Goal: Find contact information: Find contact information

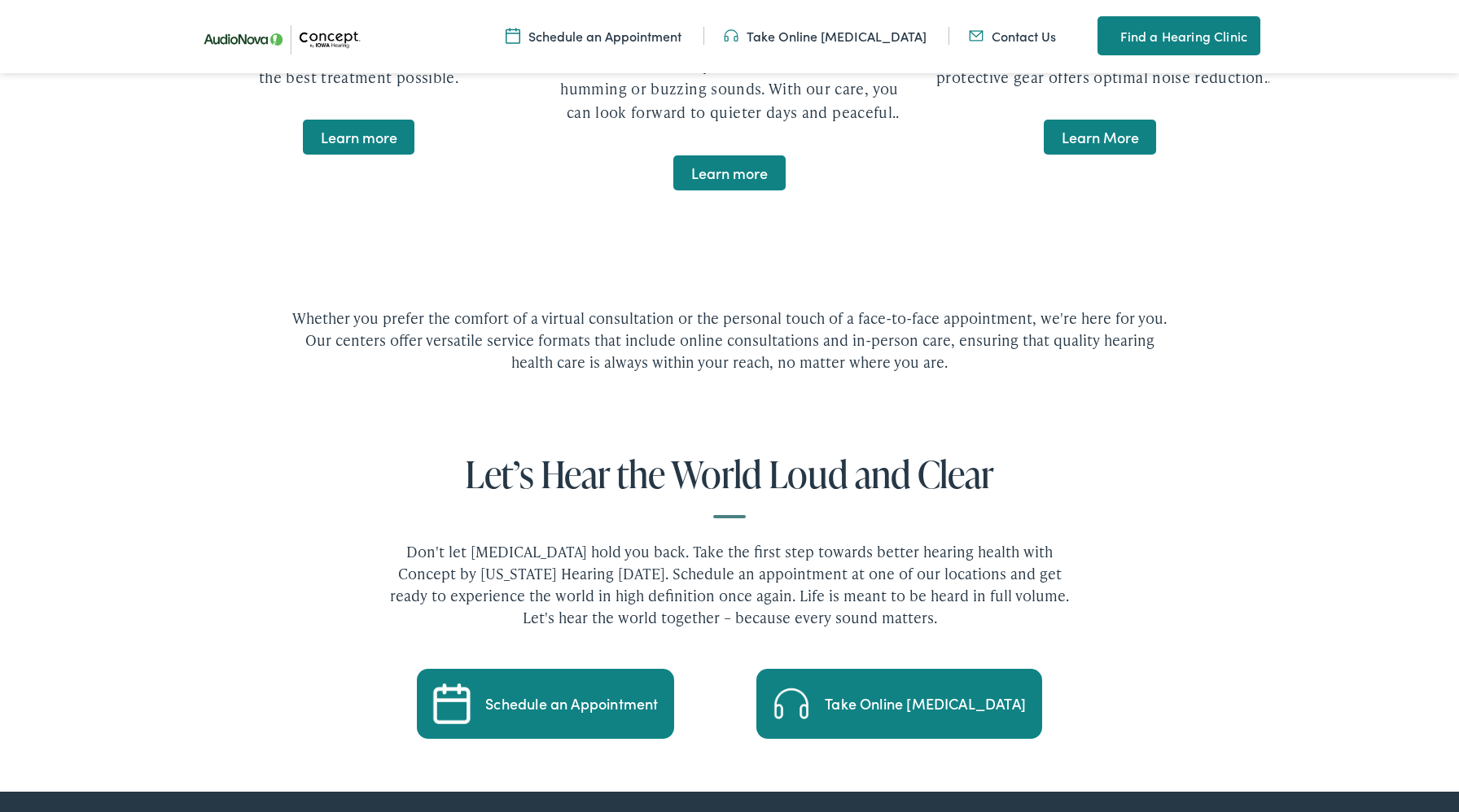
scroll to position [4007, 0]
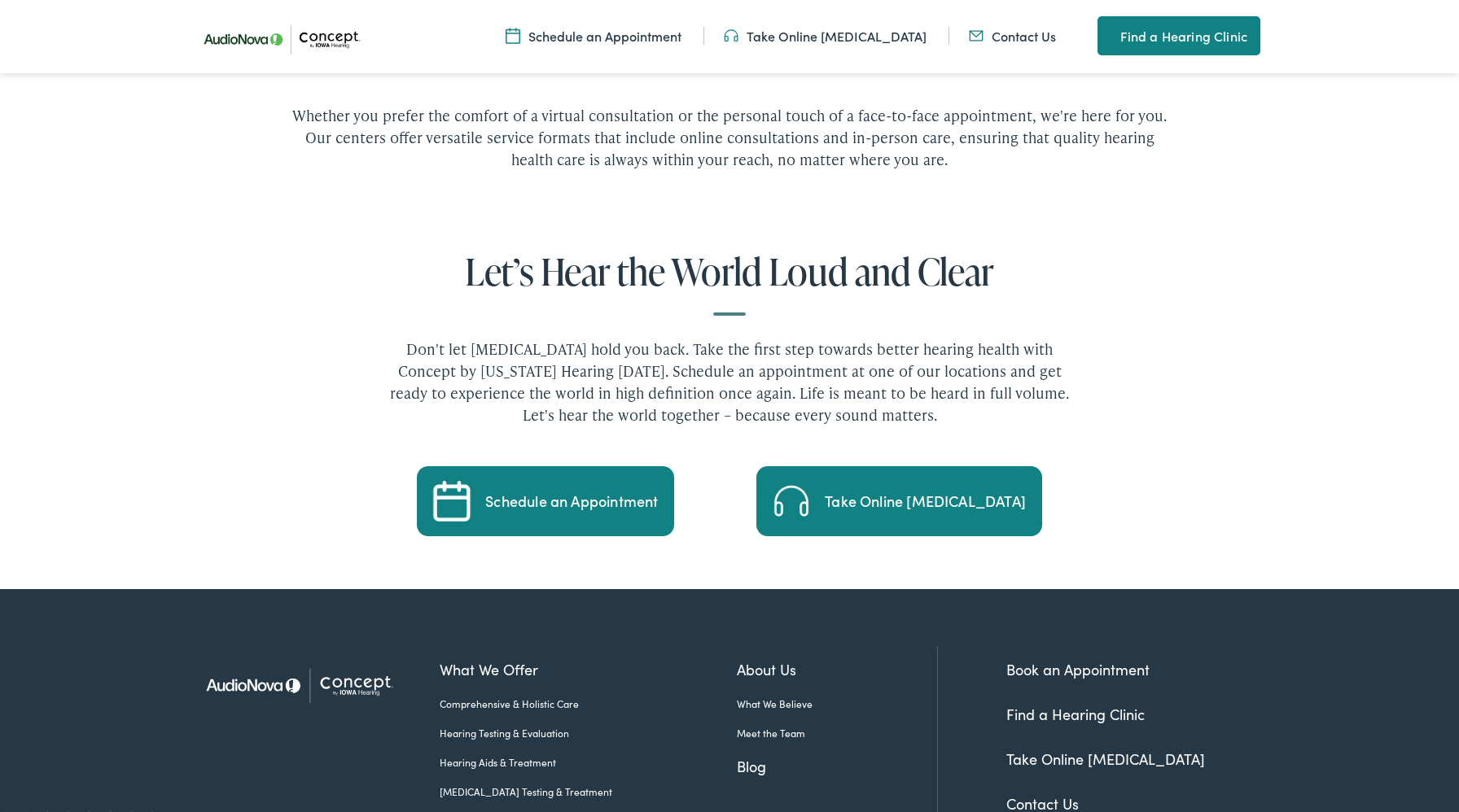
click at [753, 662] on div "What We Offer Comprehensive & Holistic Care Hearing Testing & Evaluation Hearin…" at bounding box center [688, 770] width 498 height 248
click at [641, 812] on link "Hearing Protection" at bounding box center [587, 821] width 297 height 14
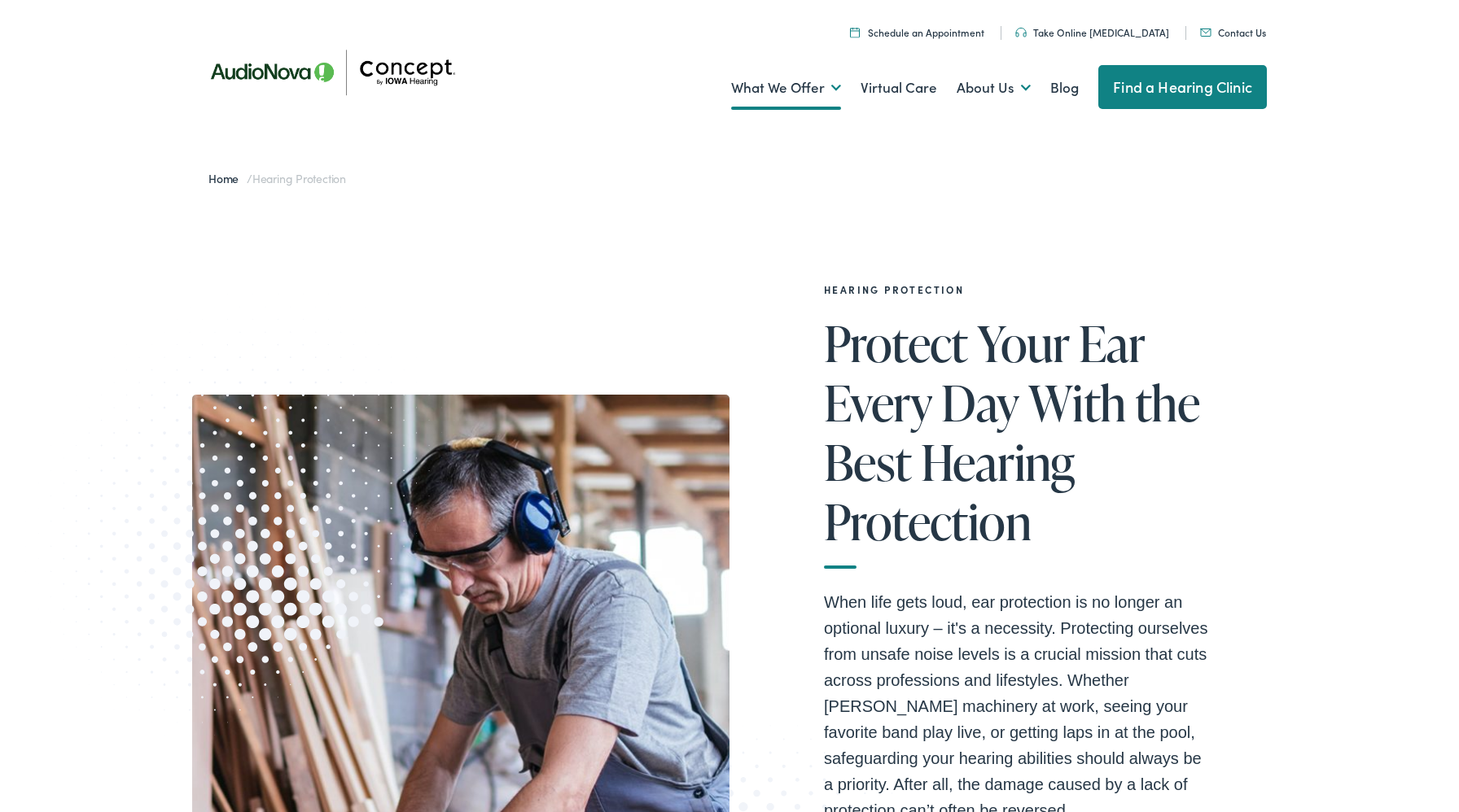
click at [1220, 34] on link "Contact Us" at bounding box center [1233, 32] width 66 height 14
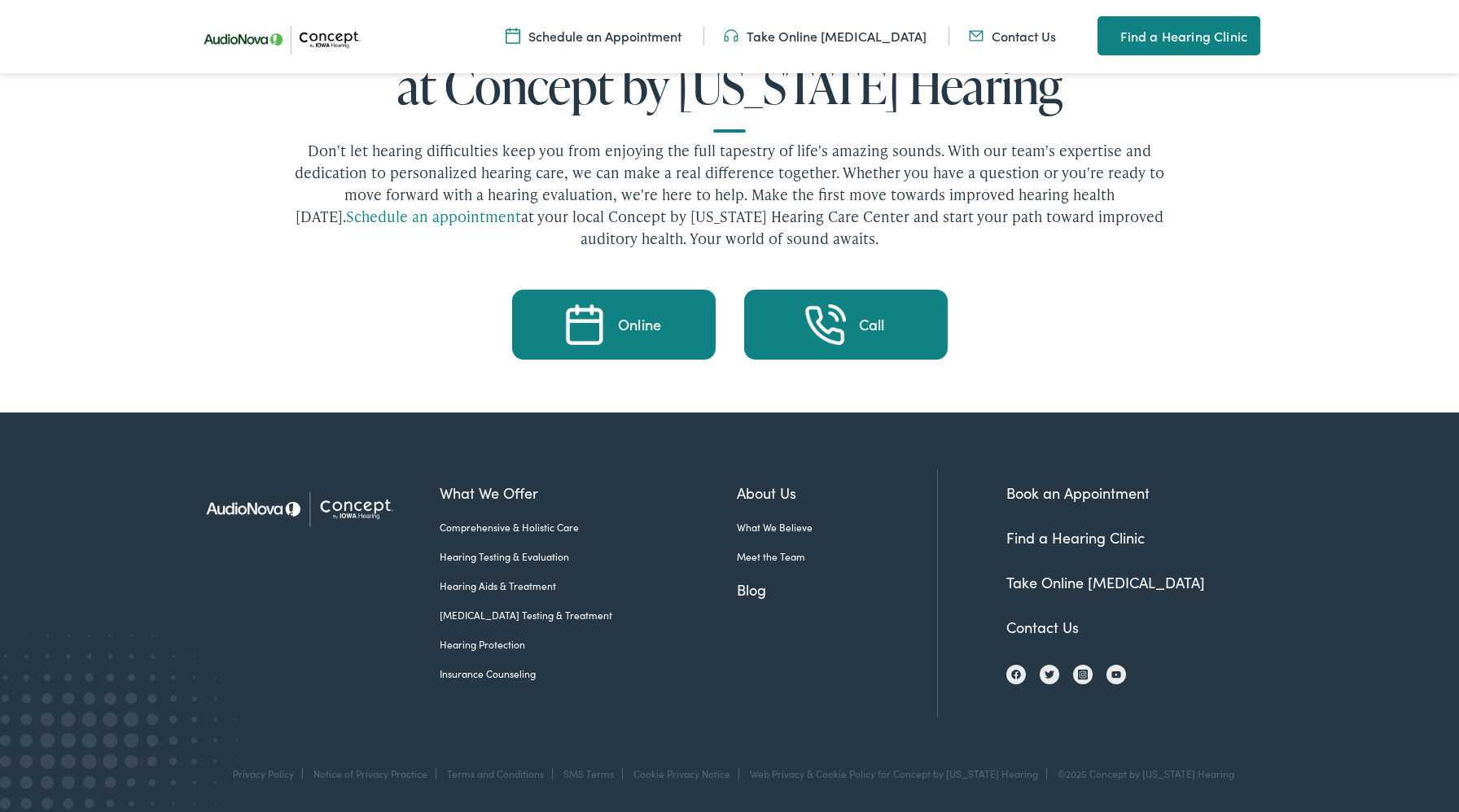
scroll to position [3412, 0]
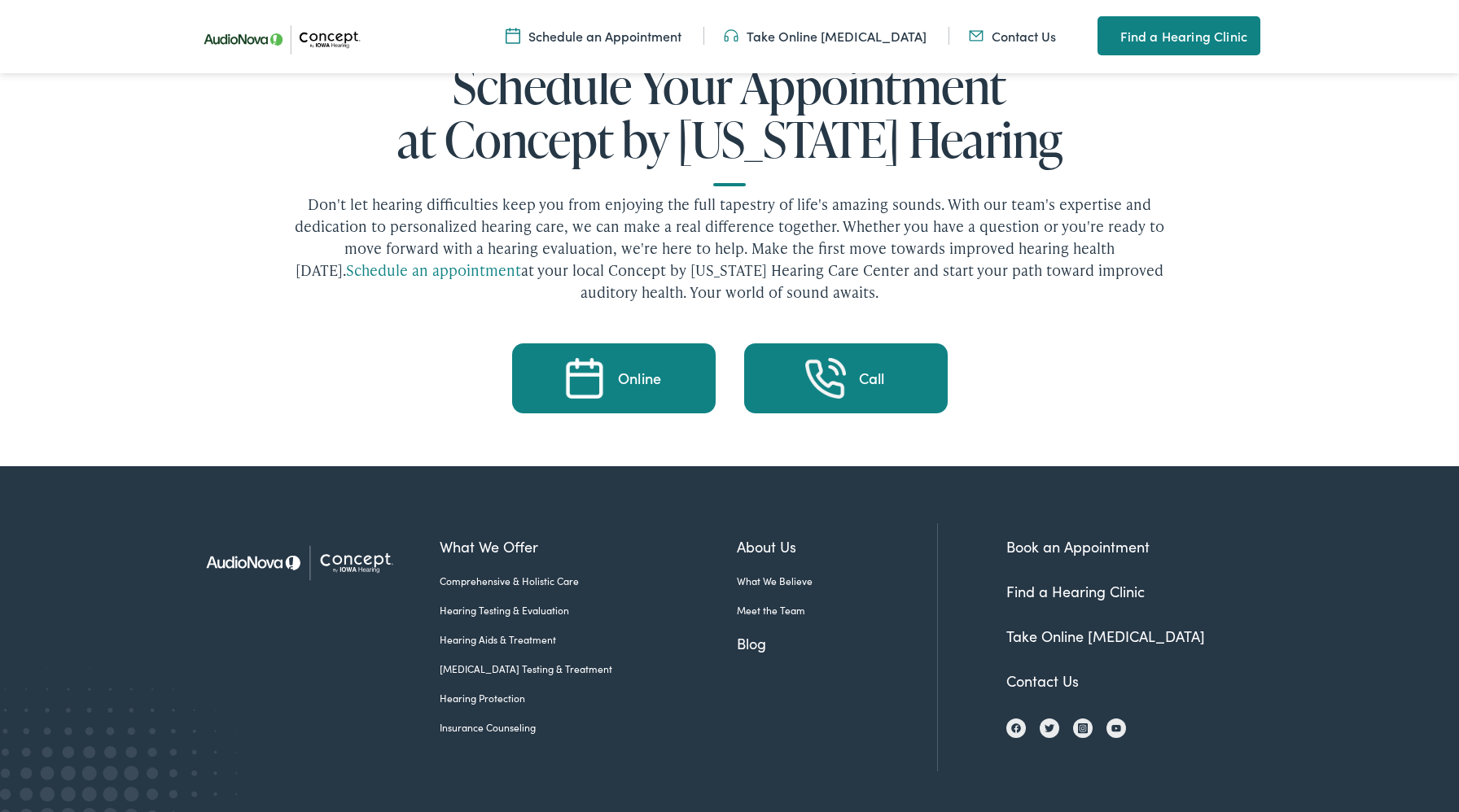
click at [1107, 812] on div "©2025 Concept by [US_STATE] Hearing" at bounding box center [1141, 827] width 185 height 12
drag, startPoint x: 1107, startPoint y: 772, endPoint x: 1193, endPoint y: 772, distance: 86.0
click at [1193, 812] on div "©2025 Concept by [US_STATE] Hearing" at bounding box center [1141, 827] width 185 height 12
copy div "Concept by Iowa Hearing"
click at [734, 641] on ul "What We Offer Comprehensive & Holistic Care Hearing Testing & Evaluation Hearin…" at bounding box center [688, 619] width 497 height 167
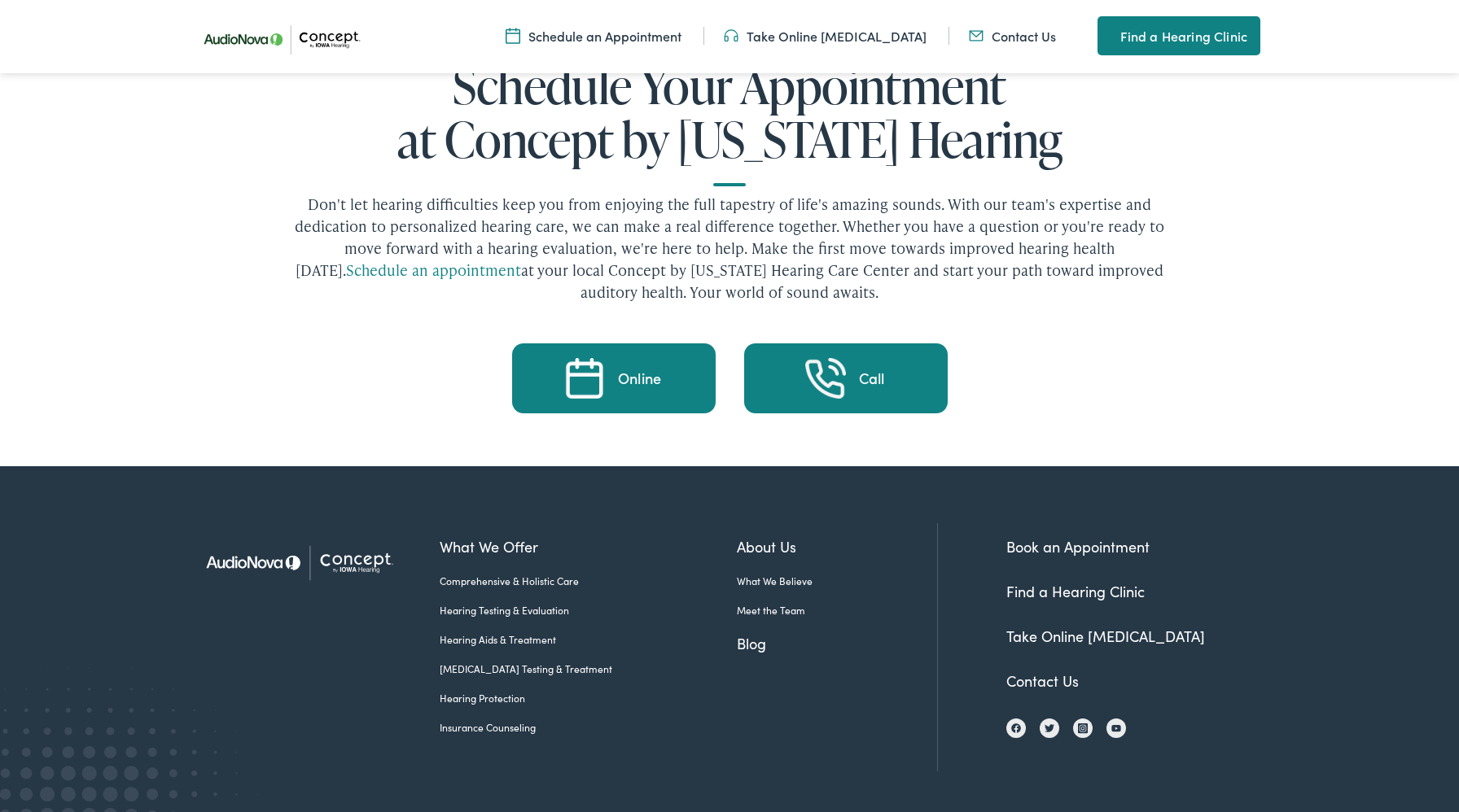
click at [1037, 670] on link "Contact Us" at bounding box center [1042, 680] width 72 height 21
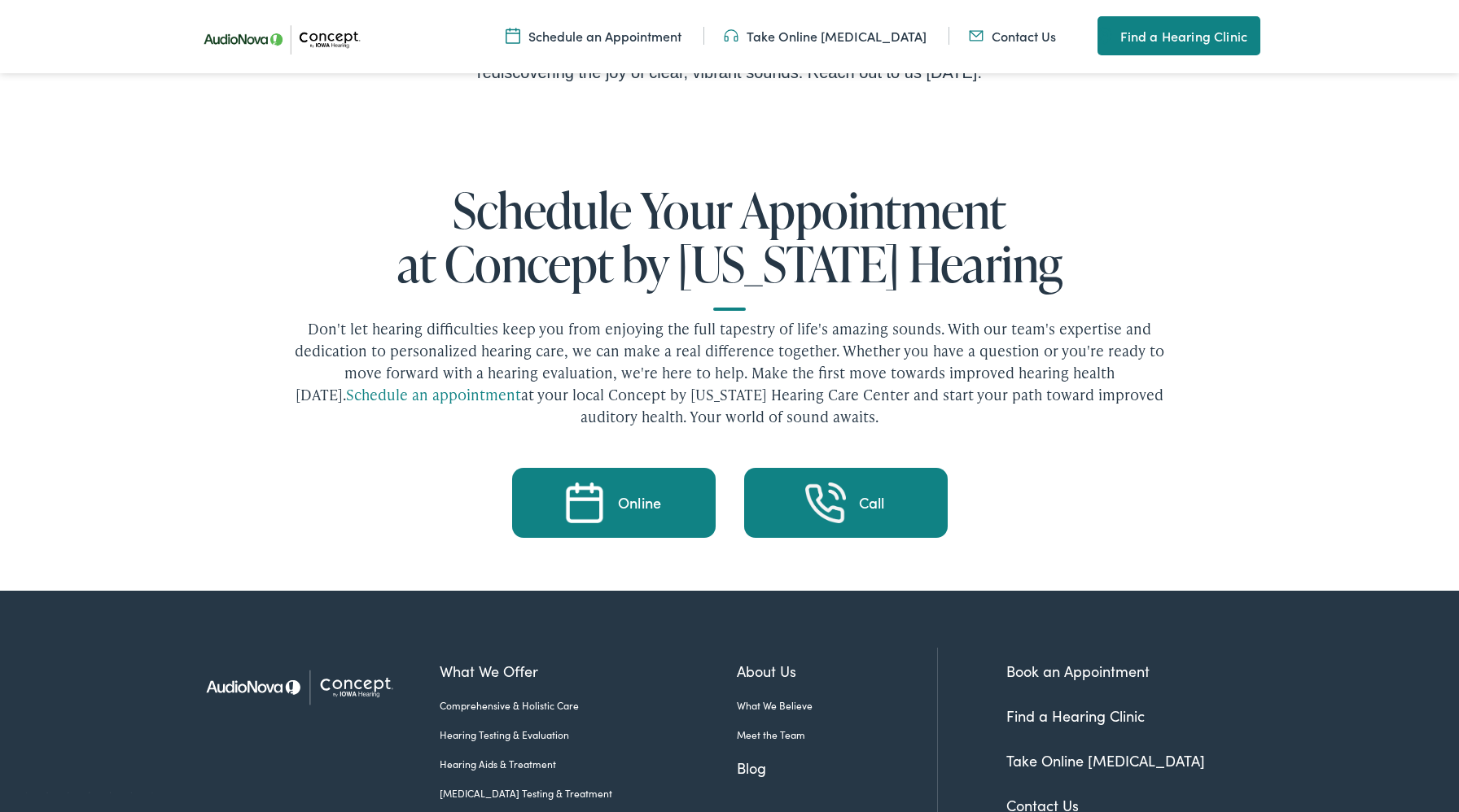
scroll to position [3412, 0]
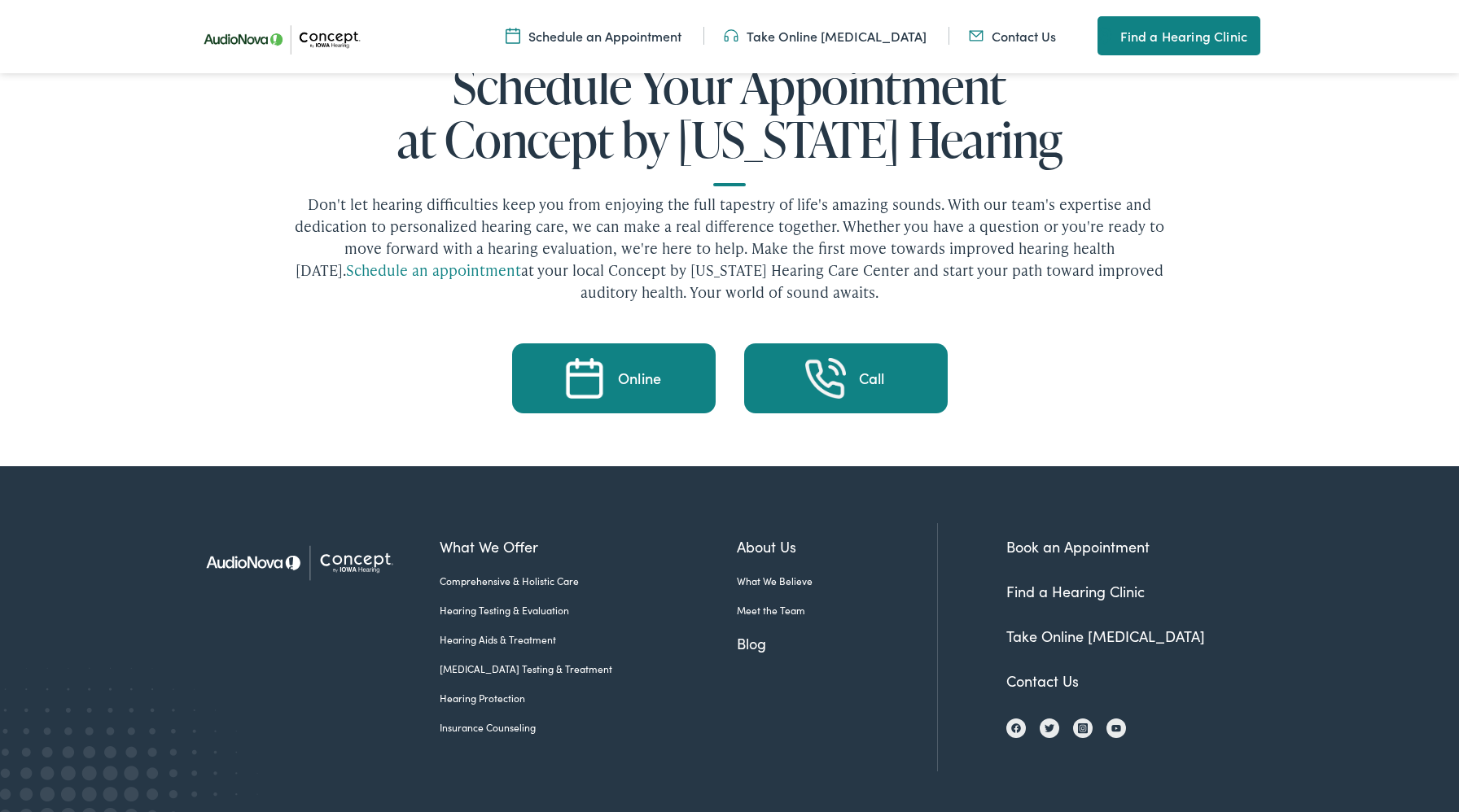
click at [294, 812] on link "Privacy Policy" at bounding box center [263, 827] width 61 height 14
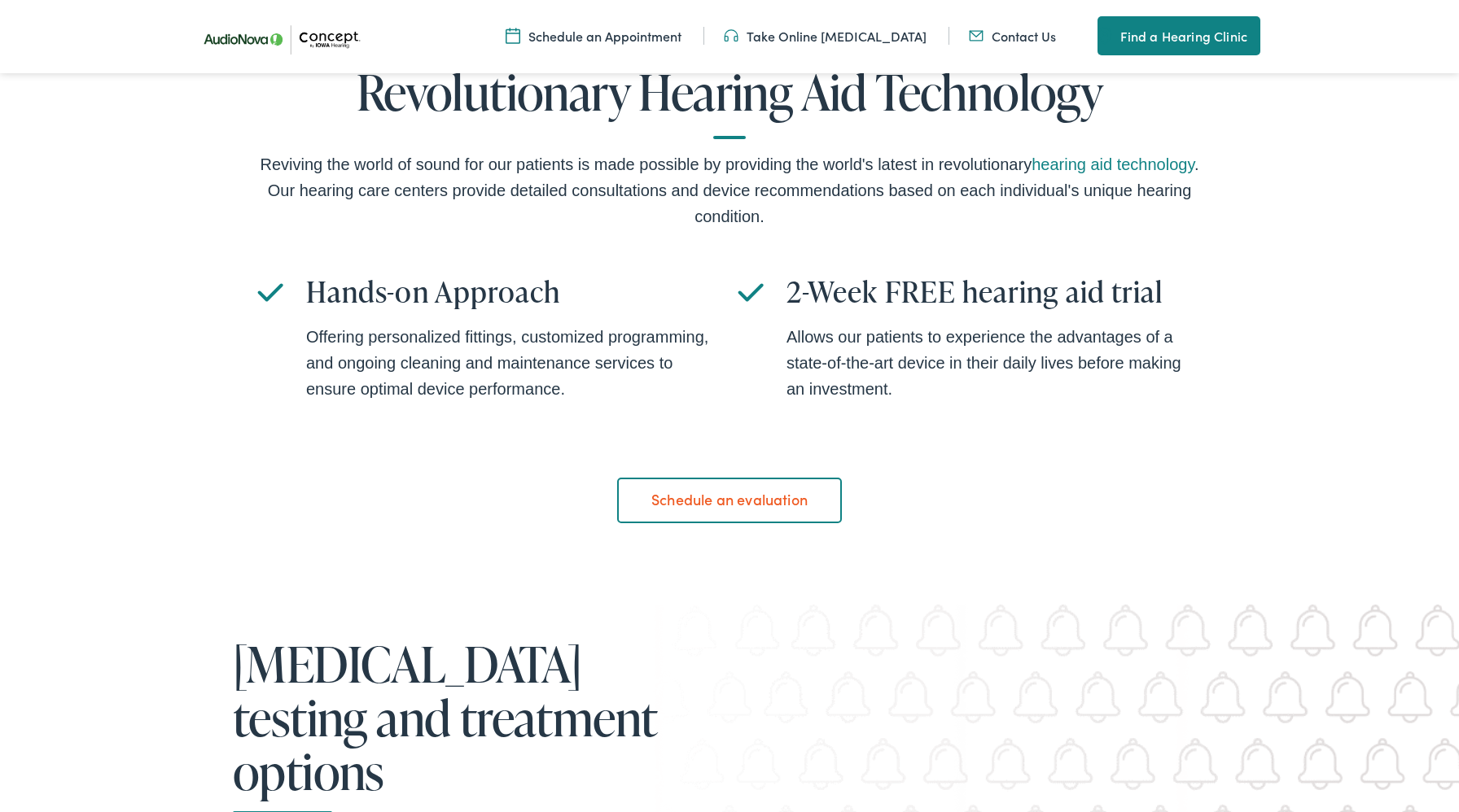
scroll to position [1368, 0]
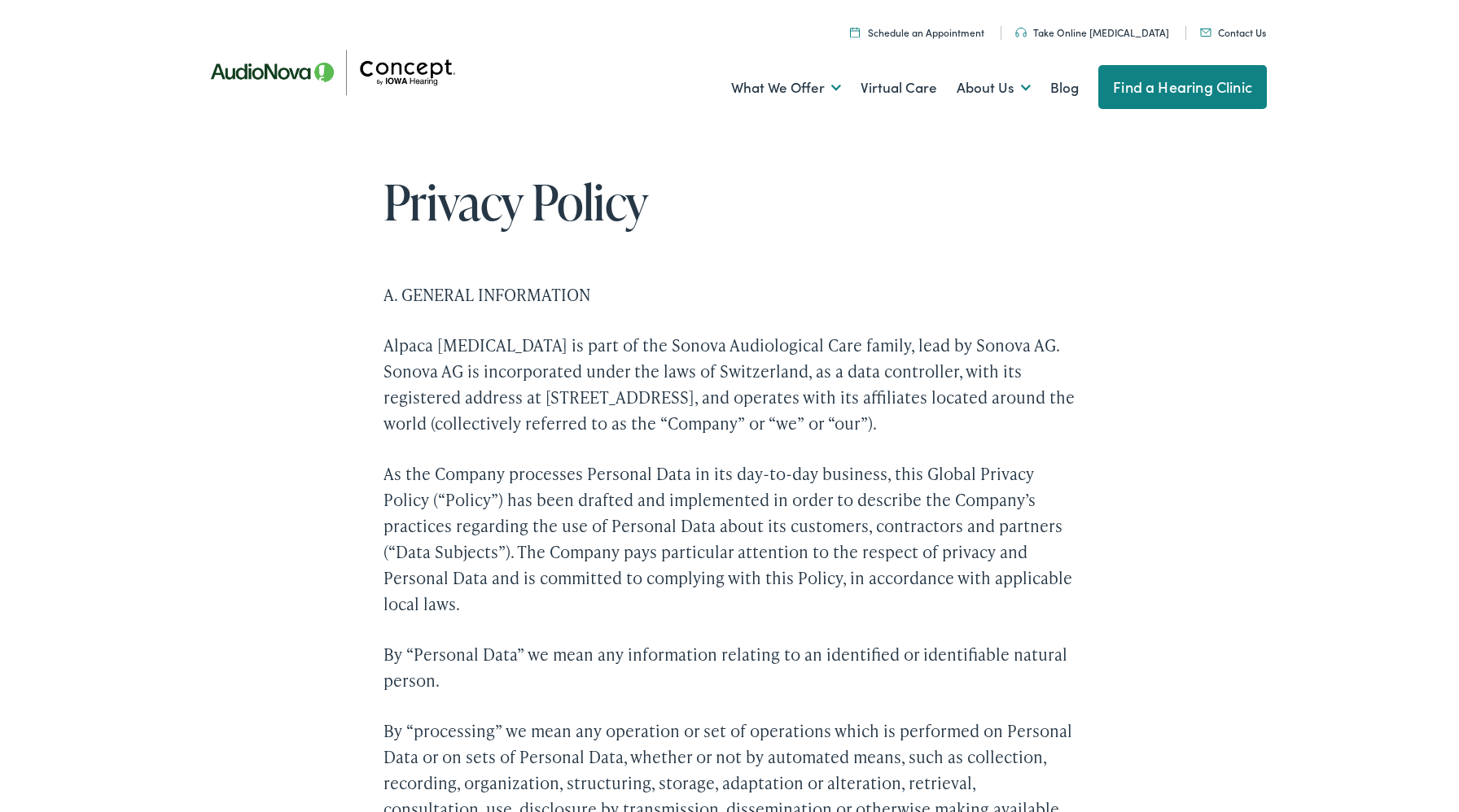
click at [614, 610] on p "As the Company processes Personal Data in its day-to-day business, this Global …" at bounding box center [729, 539] width 692 height 156
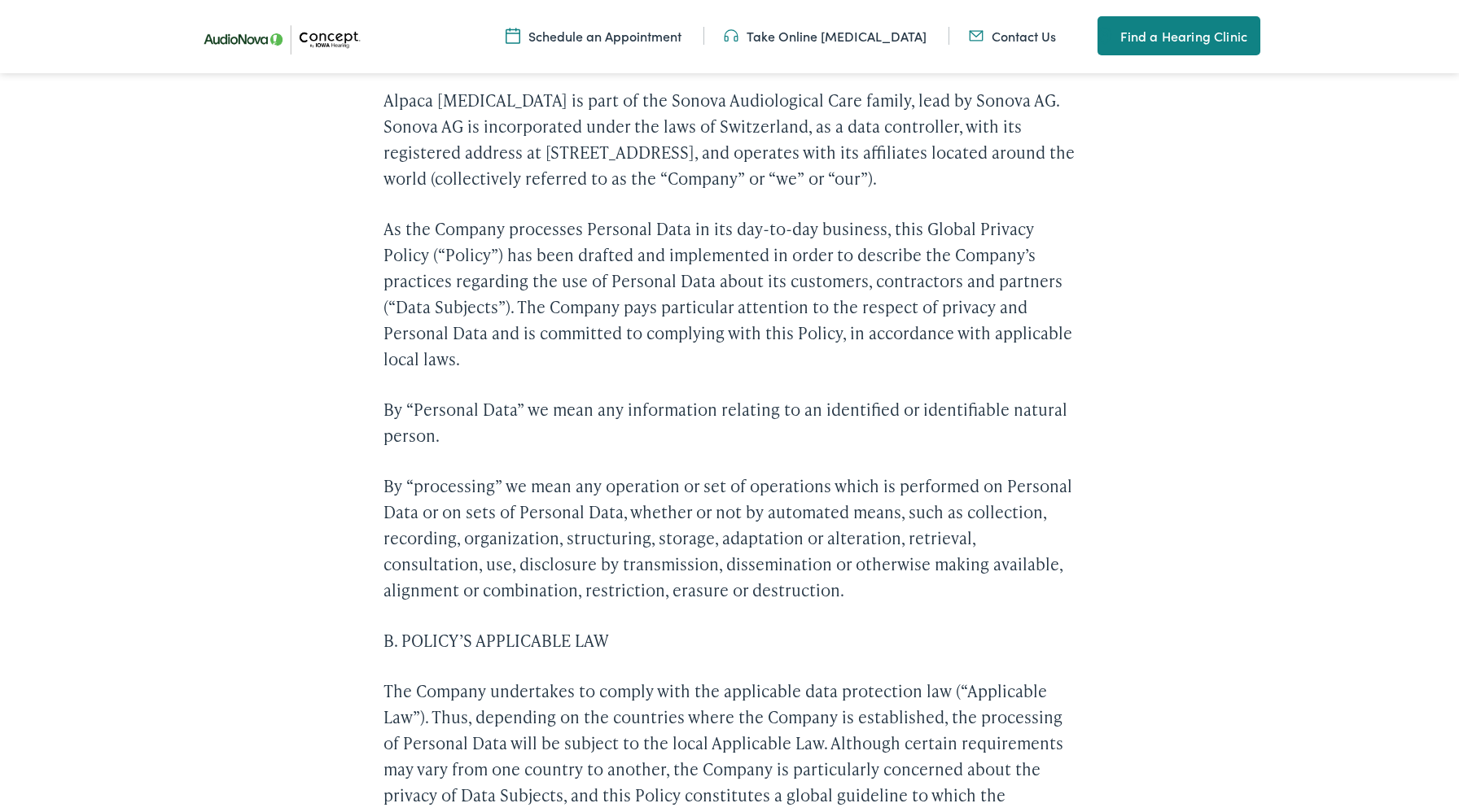
scroll to position [627, 0]
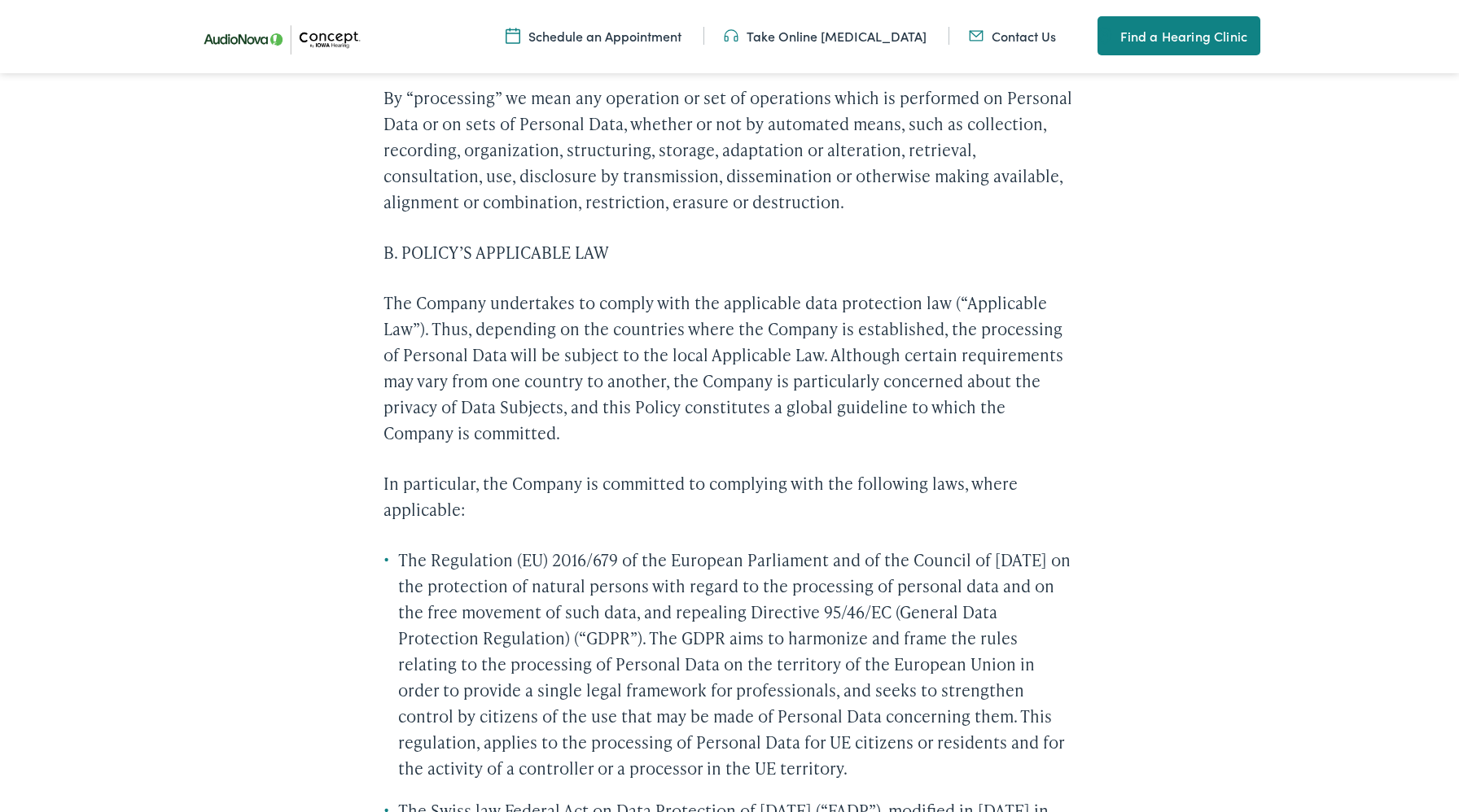
click at [678, 414] on p "The Company undertakes to comply with the applicable data protection law (“Appl…" at bounding box center [729, 367] width 692 height 156
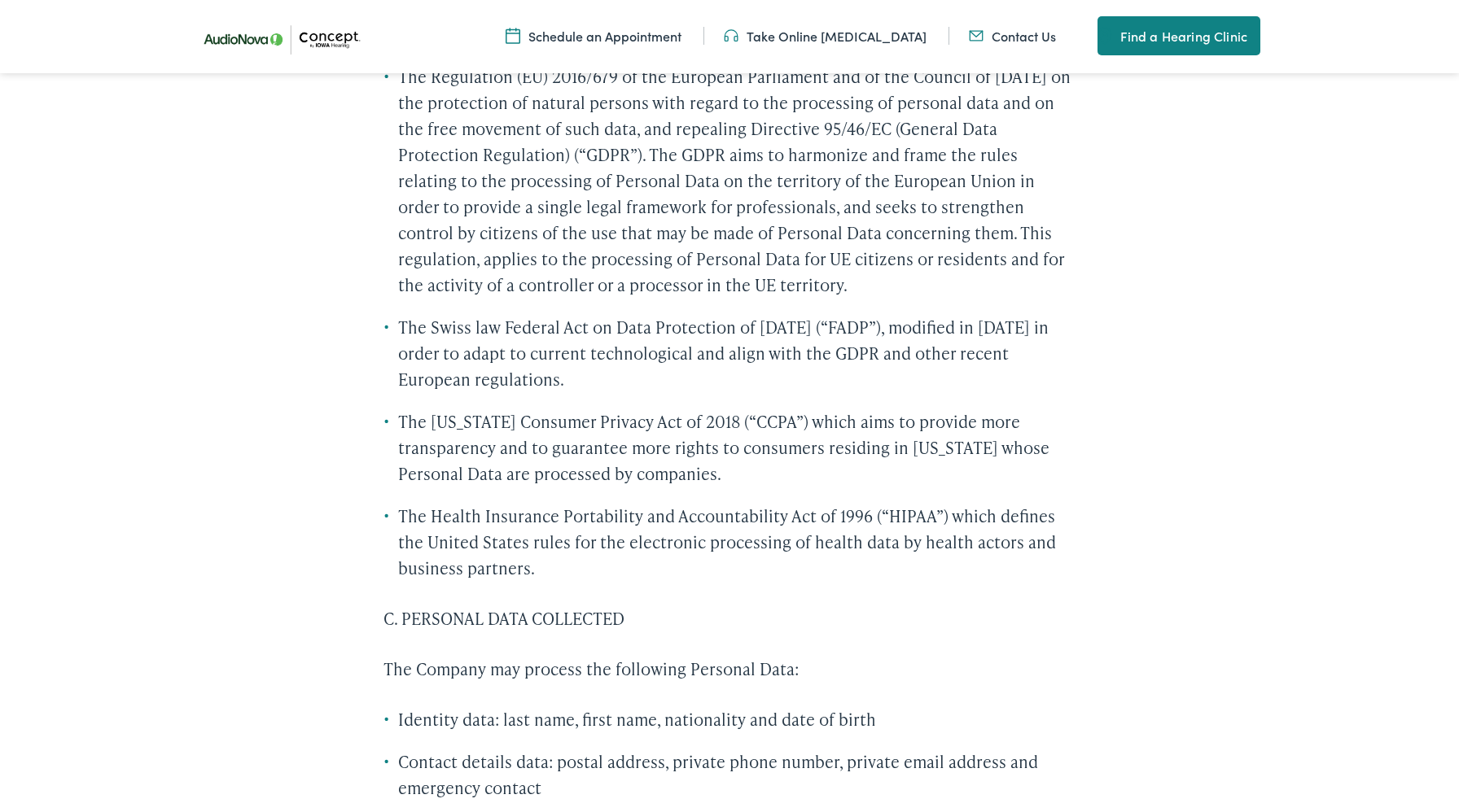
scroll to position [1145, 0]
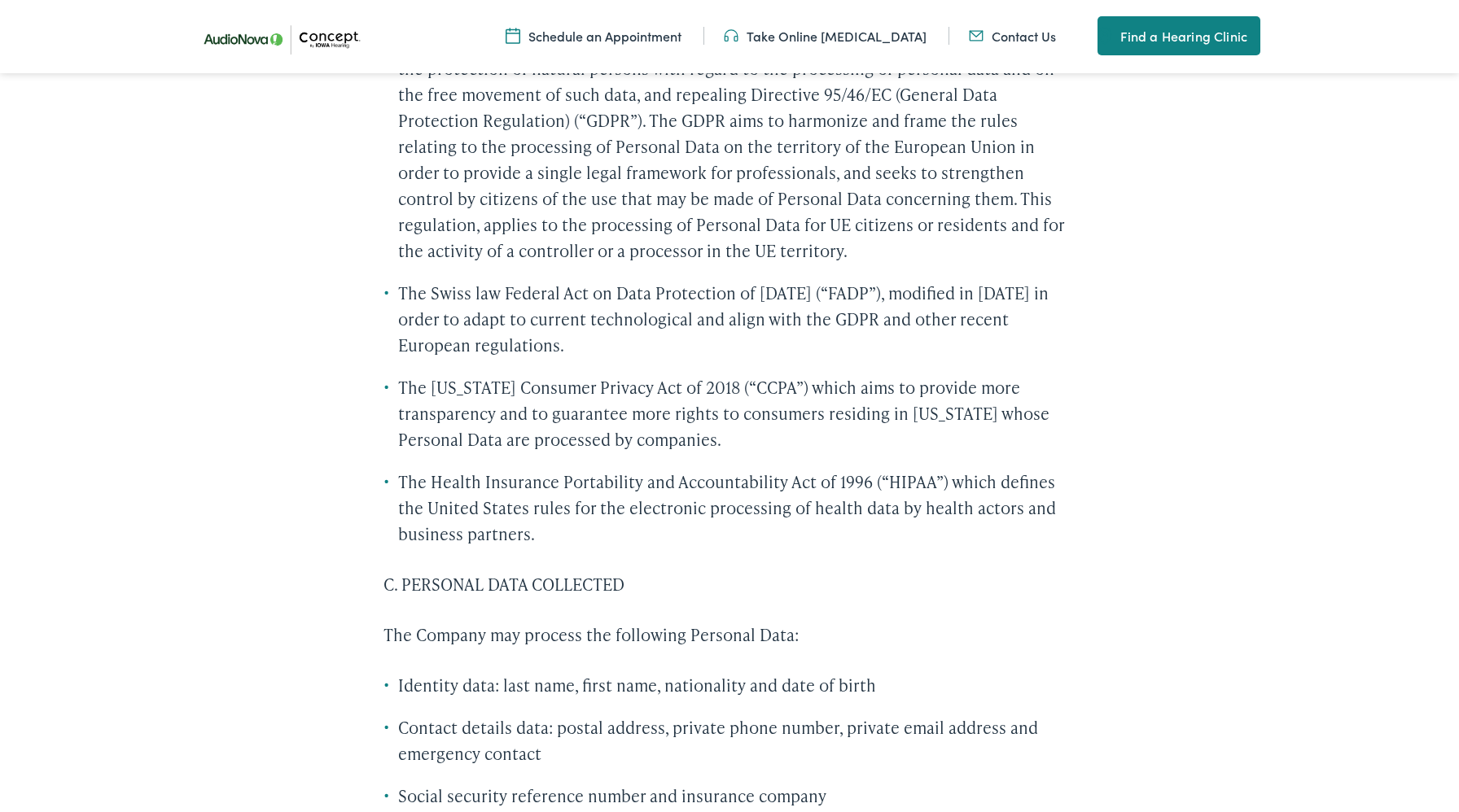
click at [722, 462] on ul "The Regulation (EU) 2016/679 of the European Parliament and of the Council of 2…" at bounding box center [729, 288] width 692 height 518
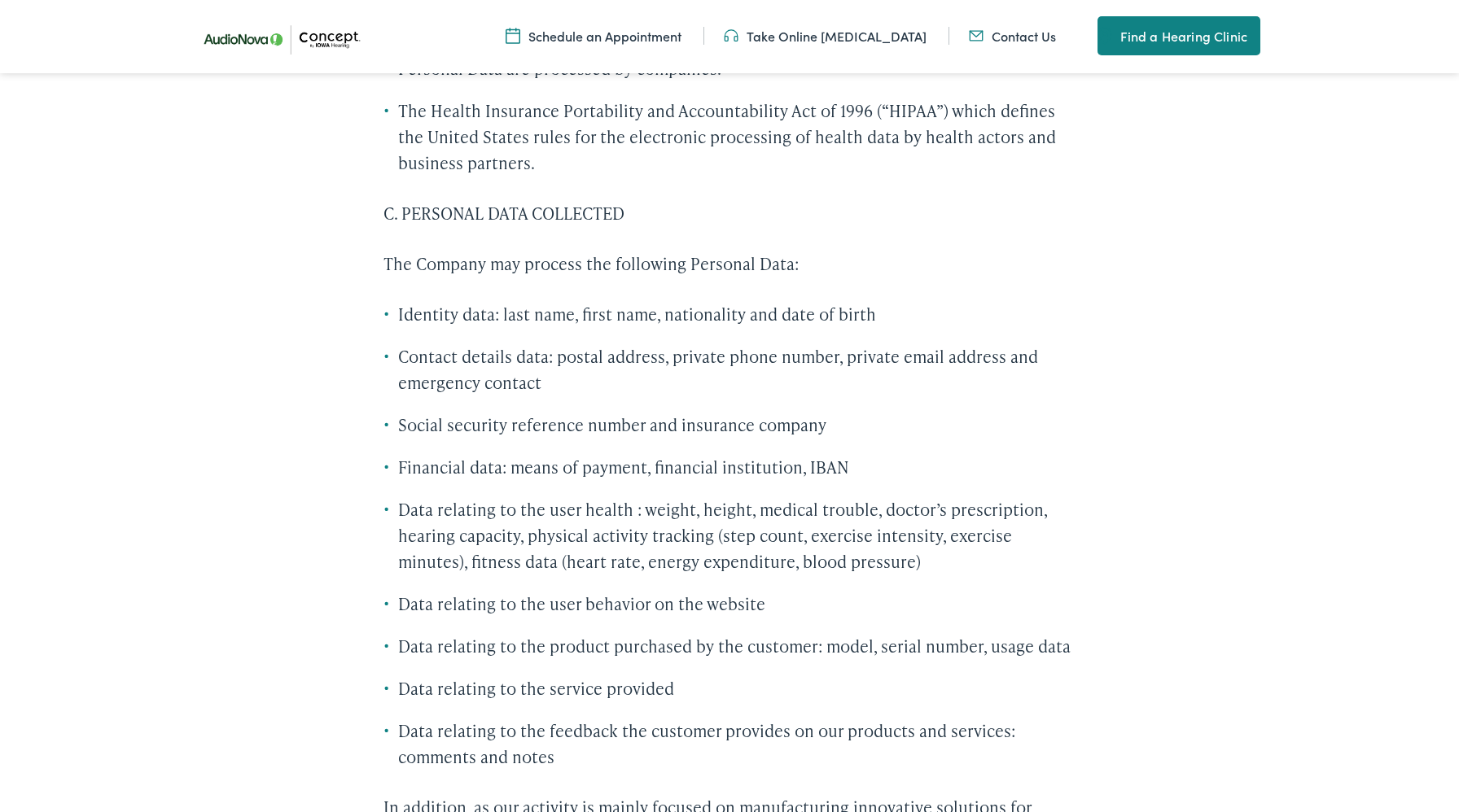
click at [721, 410] on ul "Identity data: last name, first name, nationality and date of birth Contact det…" at bounding box center [729, 536] width 692 height 469
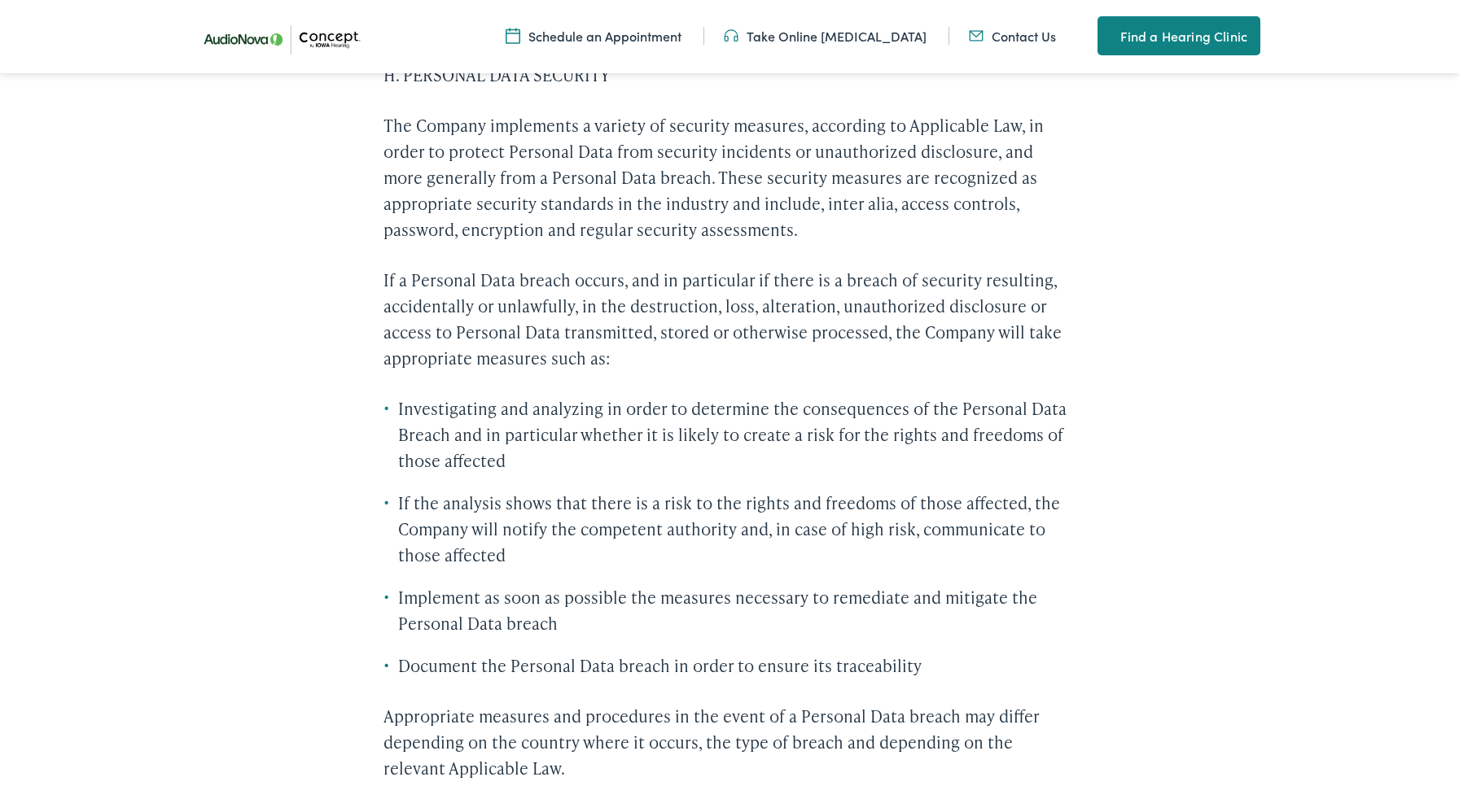
scroll to position [5726, 0]
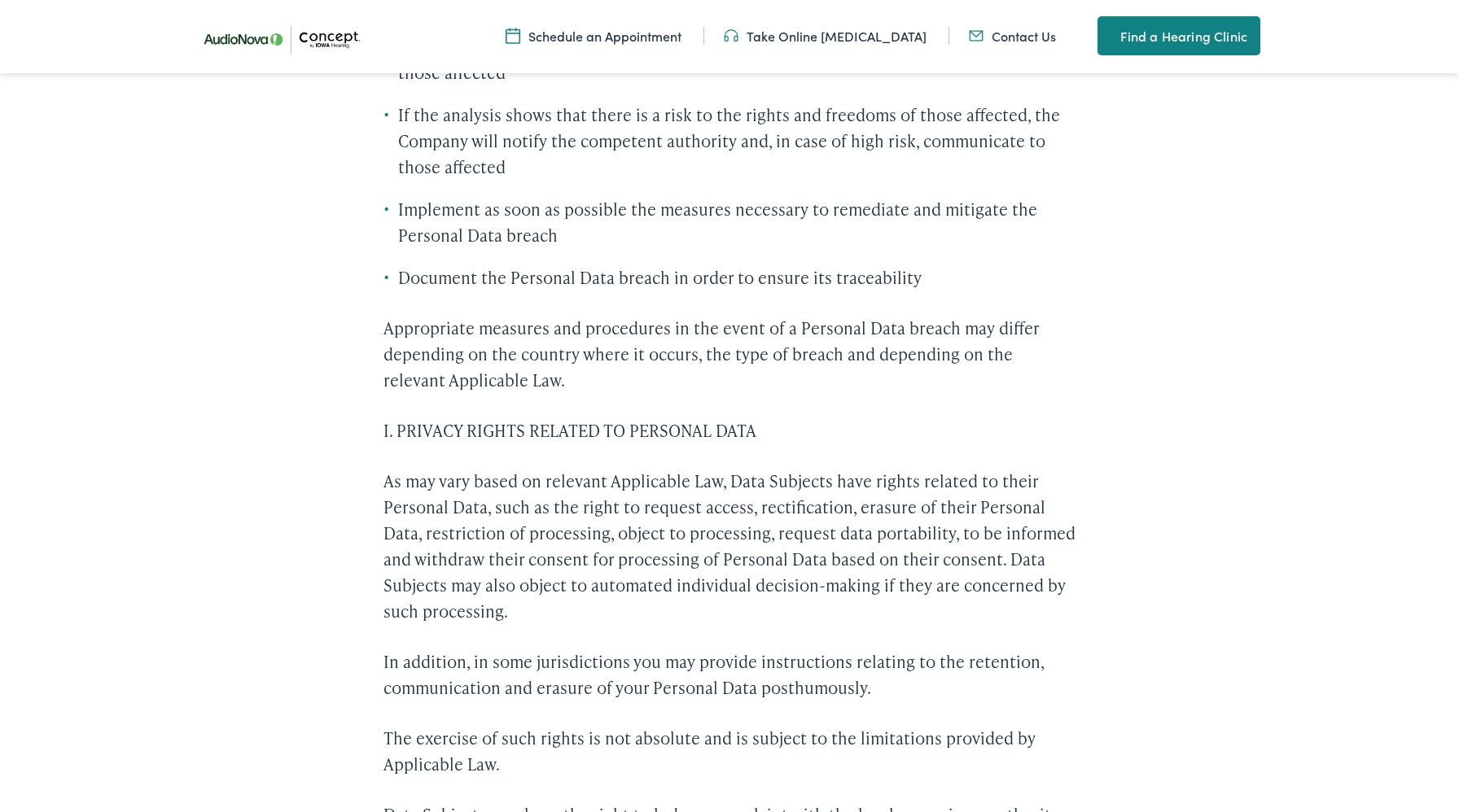
click at [754, 507] on p "As may vary based on relevant Applicable Law, Data Subjects have rights related…" at bounding box center [729, 546] width 692 height 156
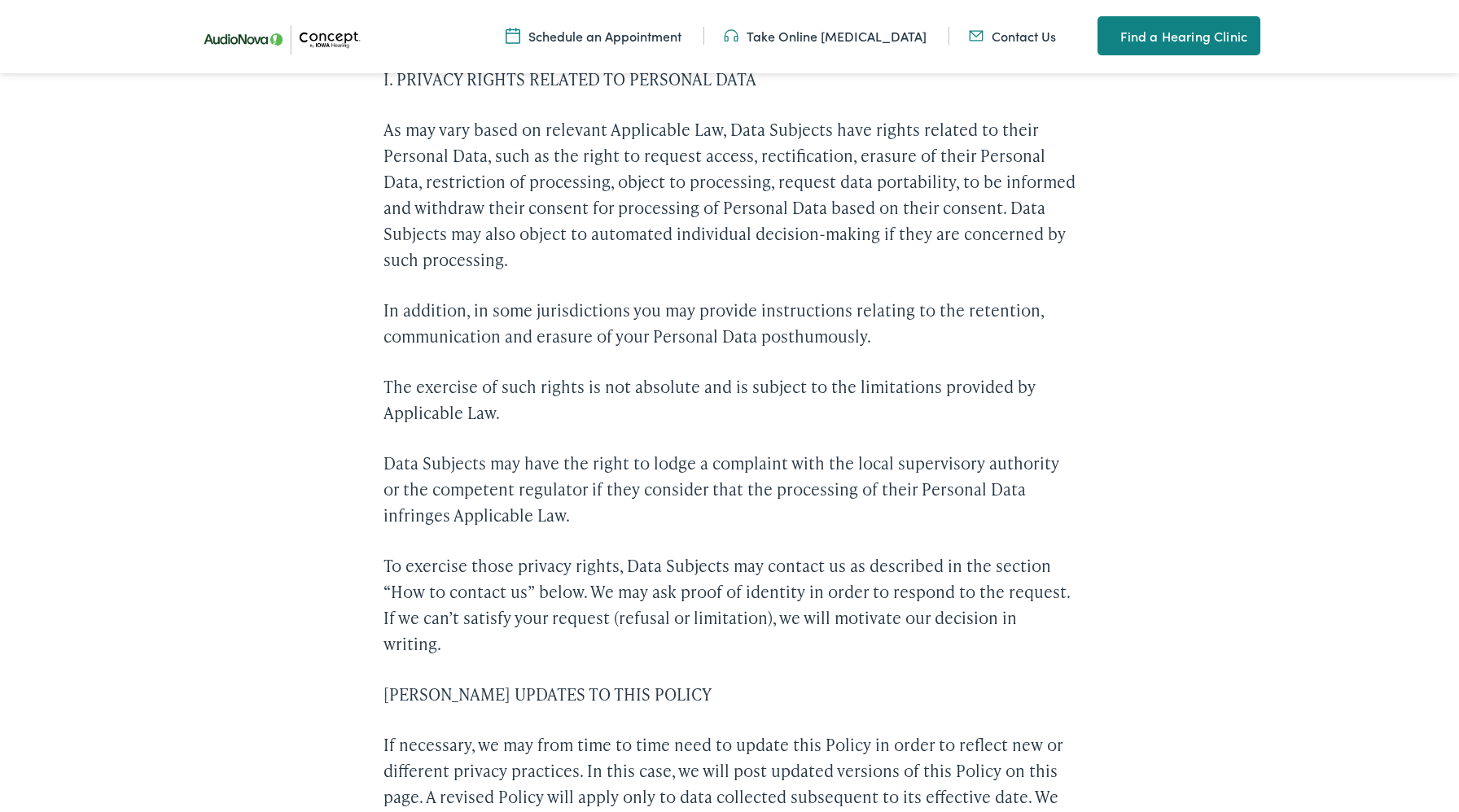
scroll to position [6588, 0]
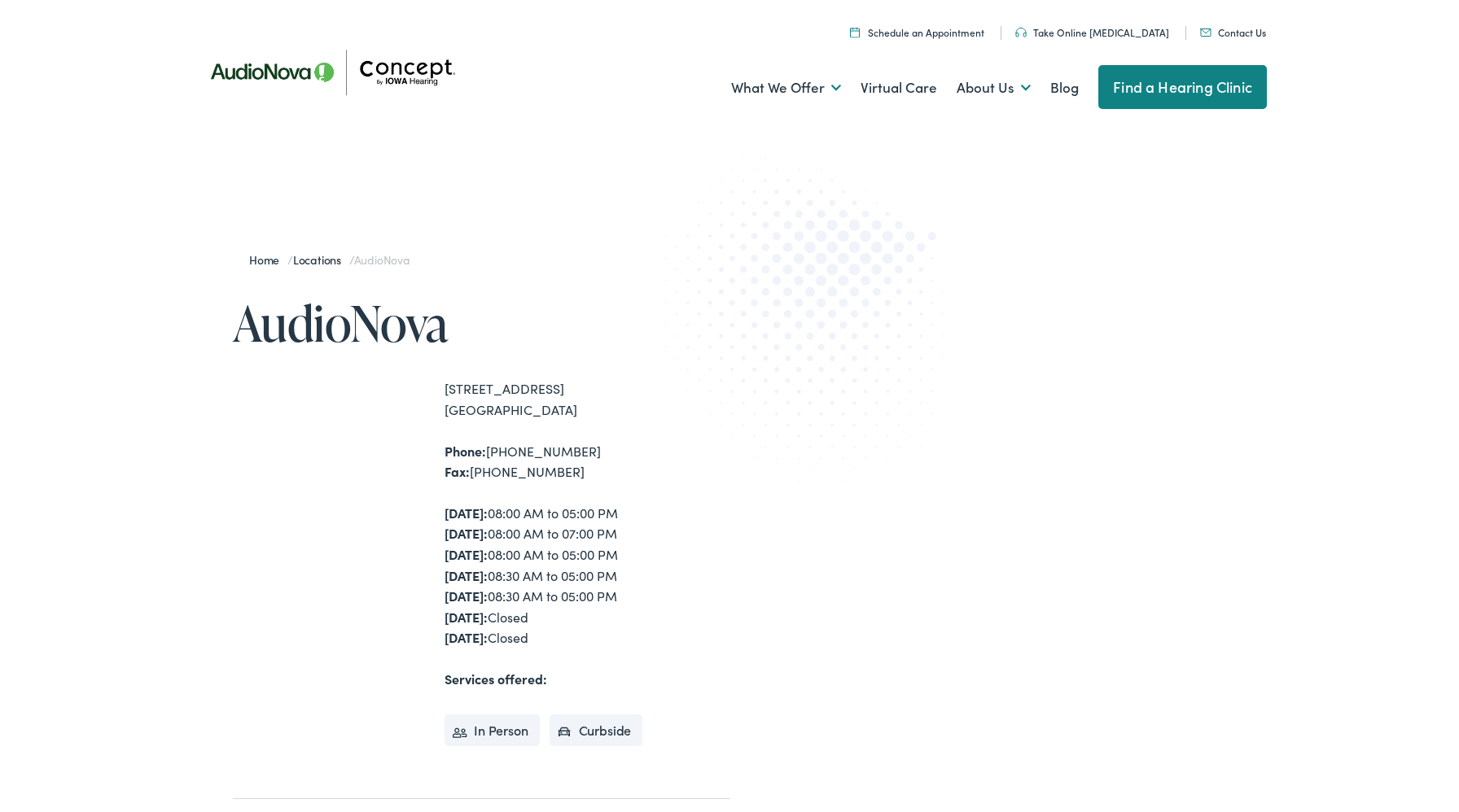
click at [453, 392] on div "[STREET_ADDRESS]" at bounding box center [587, 400] width 285 height 42
drag, startPoint x: 453, startPoint y: 392, endPoint x: 629, endPoint y: 429, distance: 179.8
click at [629, 420] on div "[STREET_ADDRESS]" at bounding box center [587, 400] width 285 height 42
copy div "[STREET_ADDRESS]"
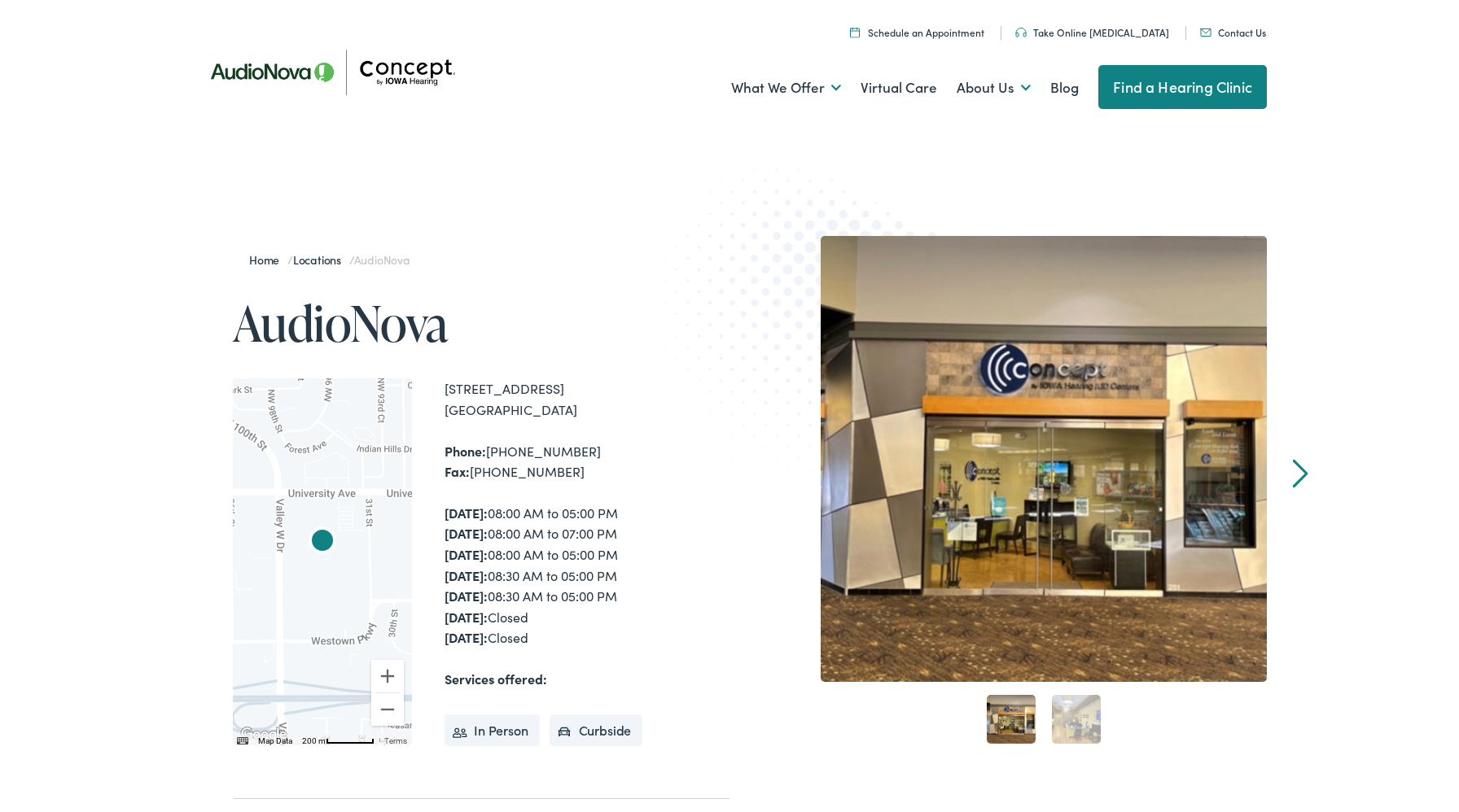
click at [453, 384] on div "[STREET_ADDRESS]" at bounding box center [587, 400] width 285 height 42
drag, startPoint x: 453, startPoint y: 384, endPoint x: 631, endPoint y: 429, distance: 183.6
click at [631, 420] on div "[STREET_ADDRESS]" at bounding box center [587, 400] width 285 height 42
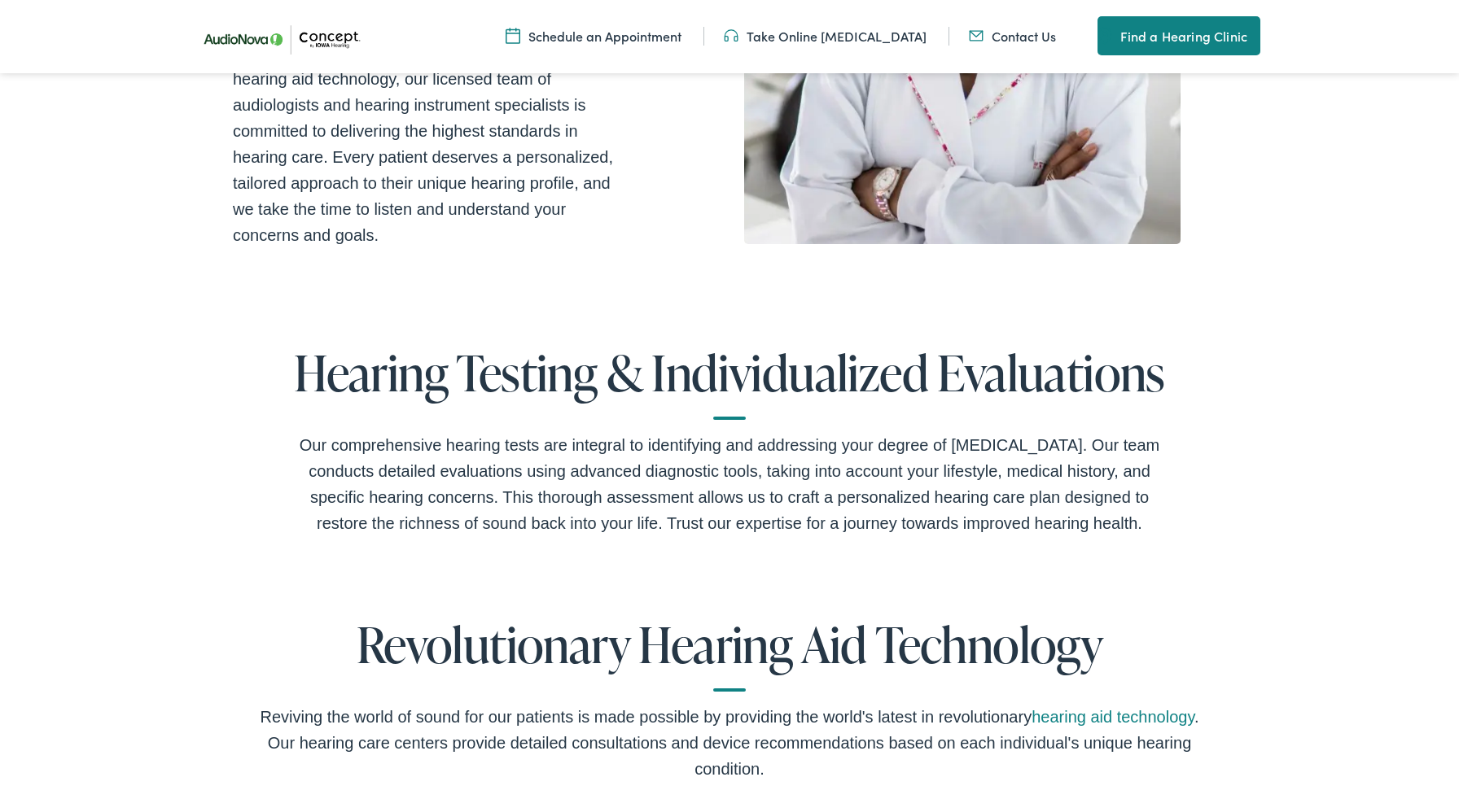
scroll to position [1368, 0]
